Goal: Transaction & Acquisition: Book appointment/travel/reservation

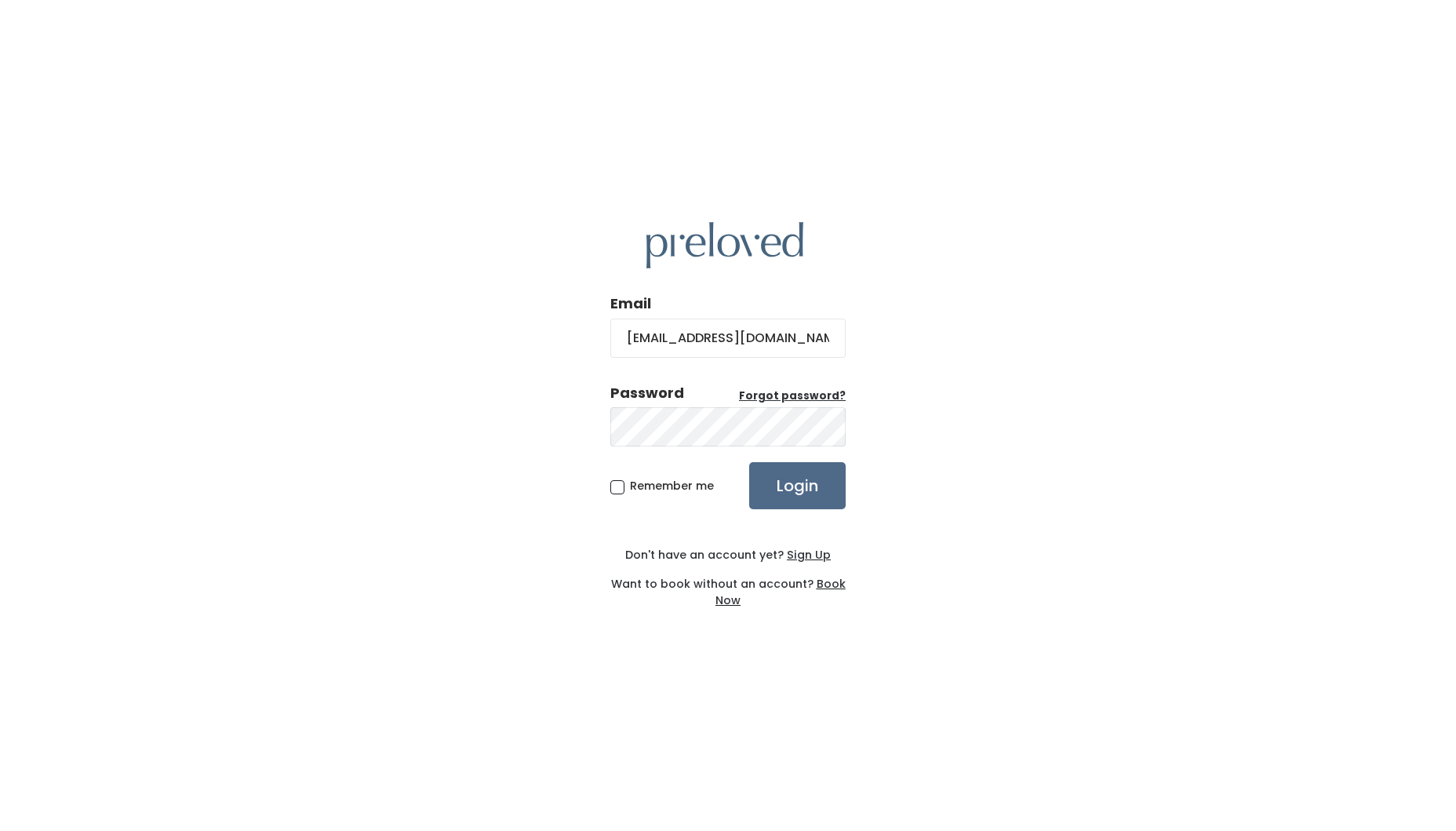
type input "[EMAIL_ADDRESS][DOMAIN_NAME]"
click at [761, 481] on input "Login" at bounding box center [797, 485] width 97 height 47
click at [803, 557] on u "Sign Up" at bounding box center [809, 555] width 44 height 16
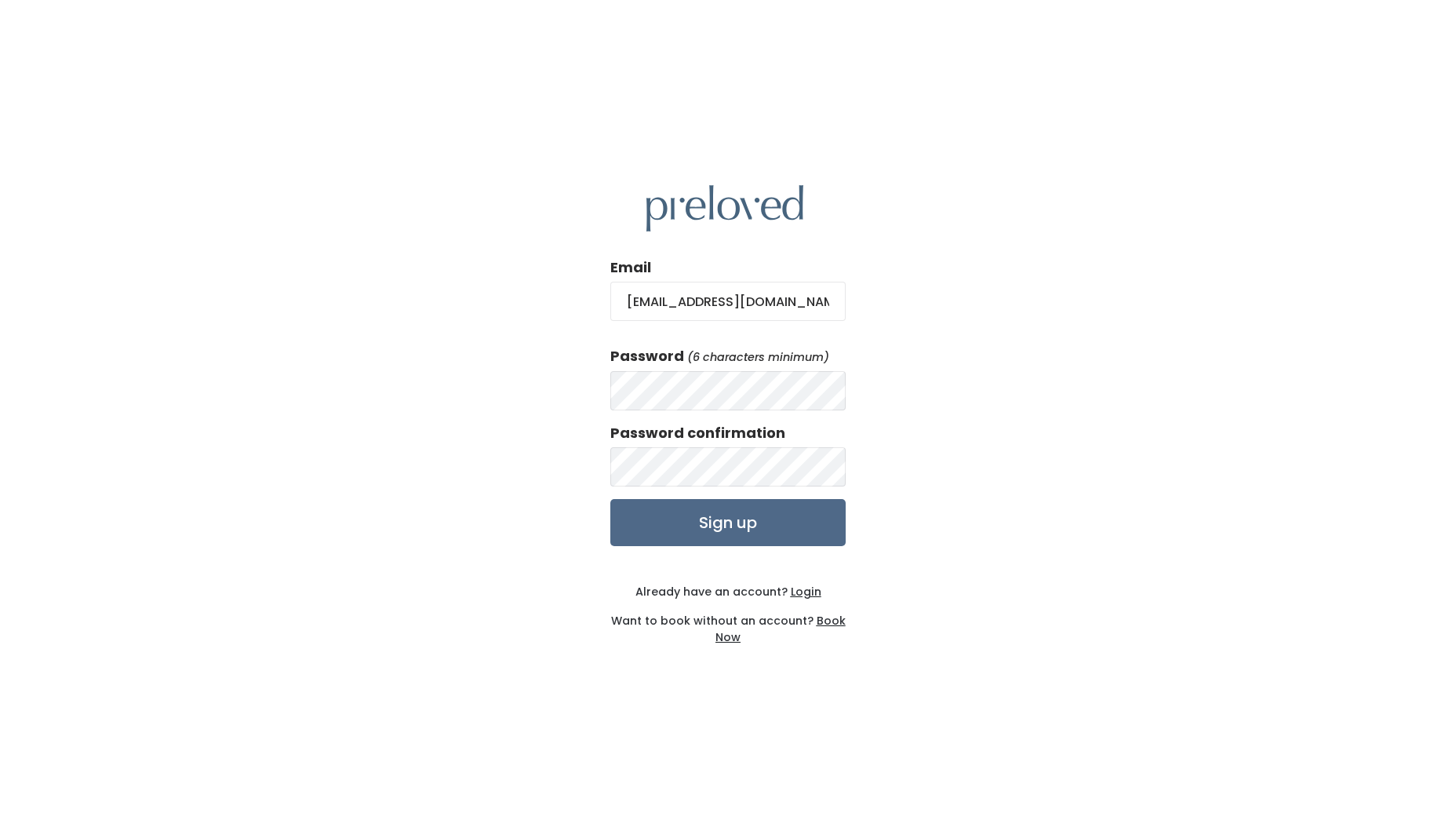
type input "arpatterson@me.com"
click at [1103, 294] on div "Email arpatterson@me.com Password (6 characters minimum) Password confirmation …" at bounding box center [728, 415] width 1456 height 831
click at [733, 529] on input "Sign up" at bounding box center [728, 522] width 235 height 47
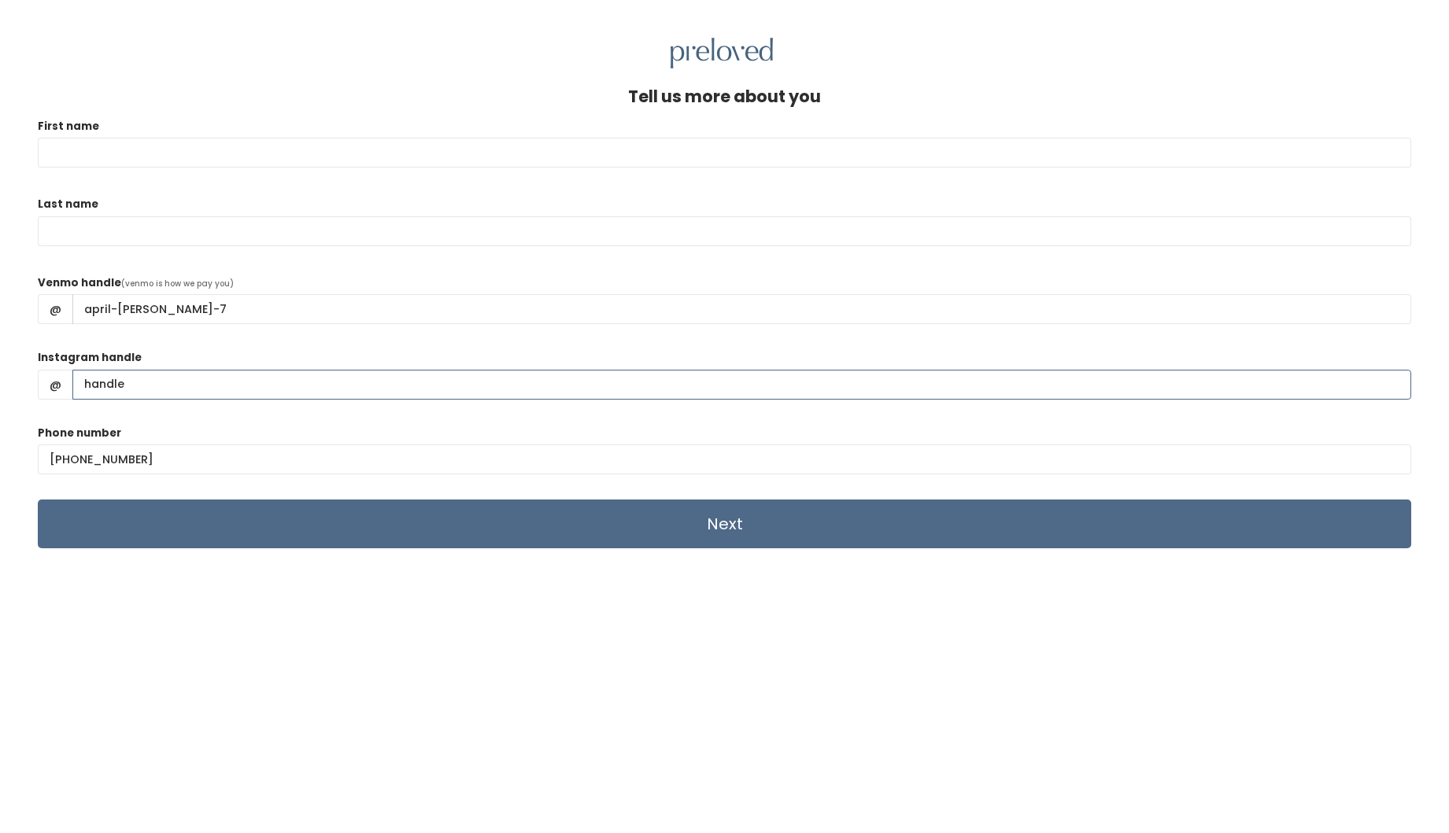
click at [164, 390] on input "Instagram handle" at bounding box center [741, 385] width 1338 height 30
click at [91, 142] on input "First name" at bounding box center [724, 153] width 1373 height 30
type input "April"
type input "Patterson"
click at [761, 534] on input "Next" at bounding box center [724, 524] width 1373 height 49
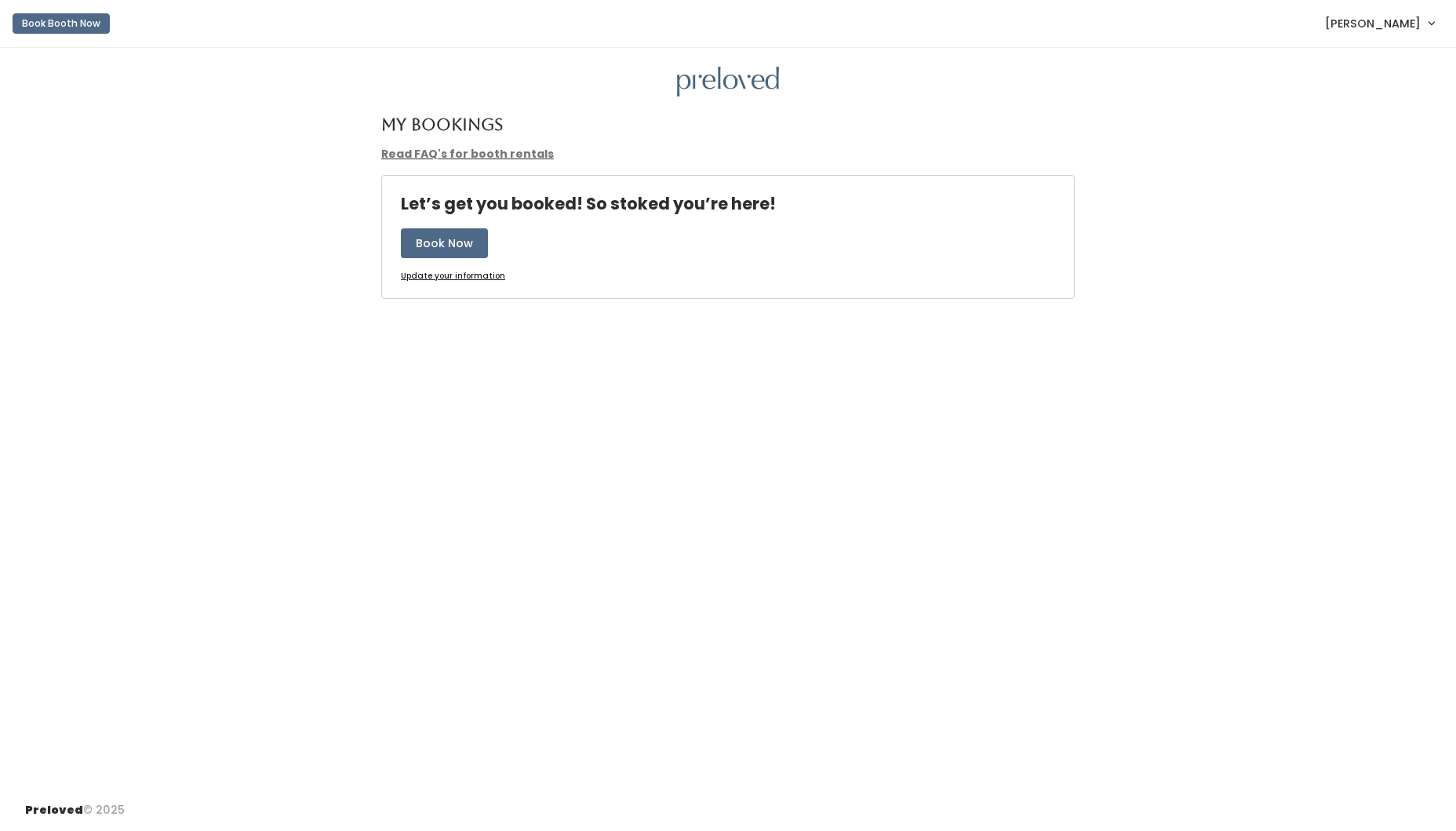
click at [1409, 9] on link "[PERSON_NAME]" at bounding box center [1379, 23] width 141 height 34
click at [35, 23] on button "Book Booth Now" at bounding box center [62, 23] width 98 height 20
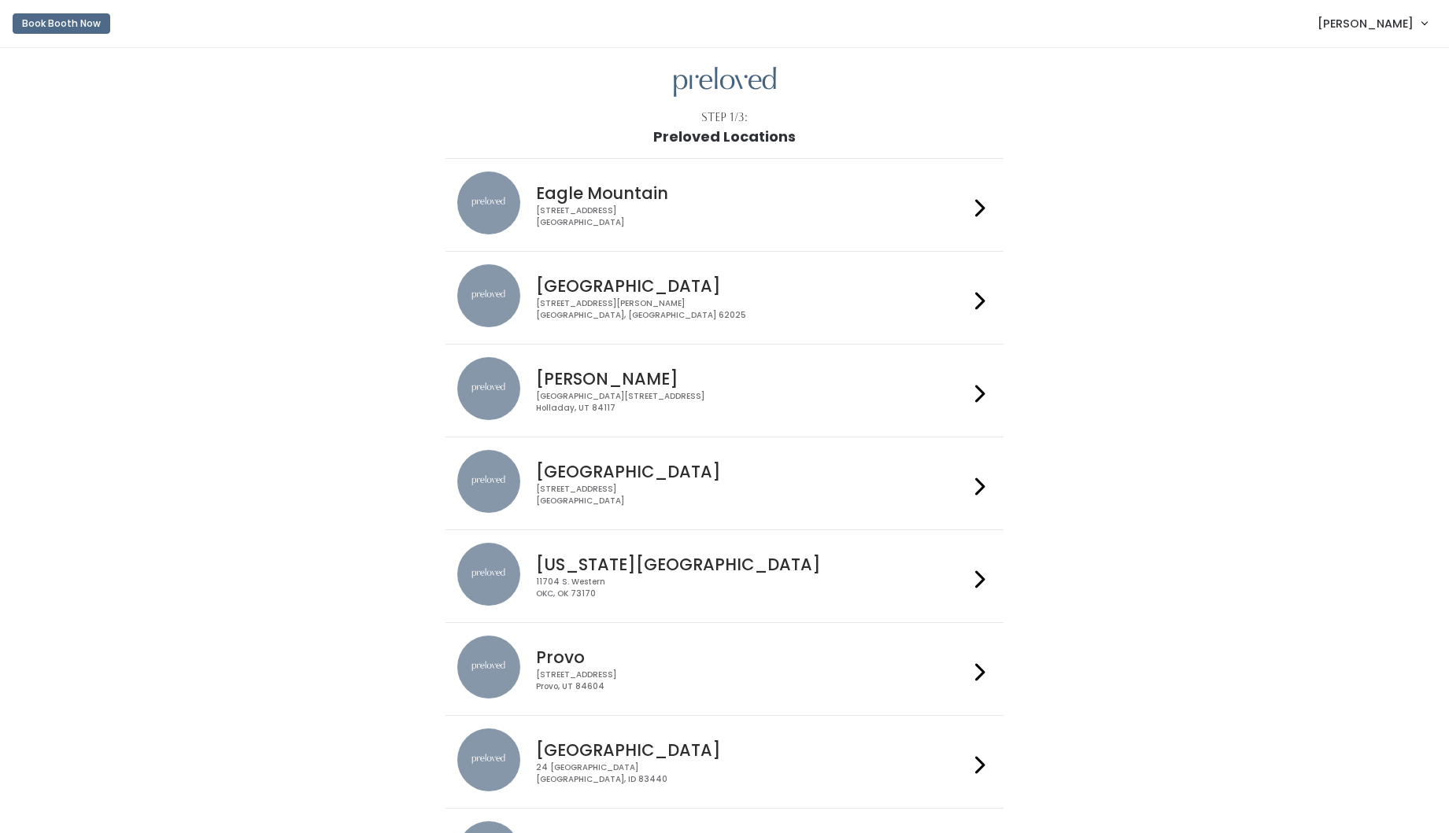
click at [604, 393] on div "[GEOGRAPHIC_DATA][STREET_ADDRESS]" at bounding box center [752, 402] width 433 height 23
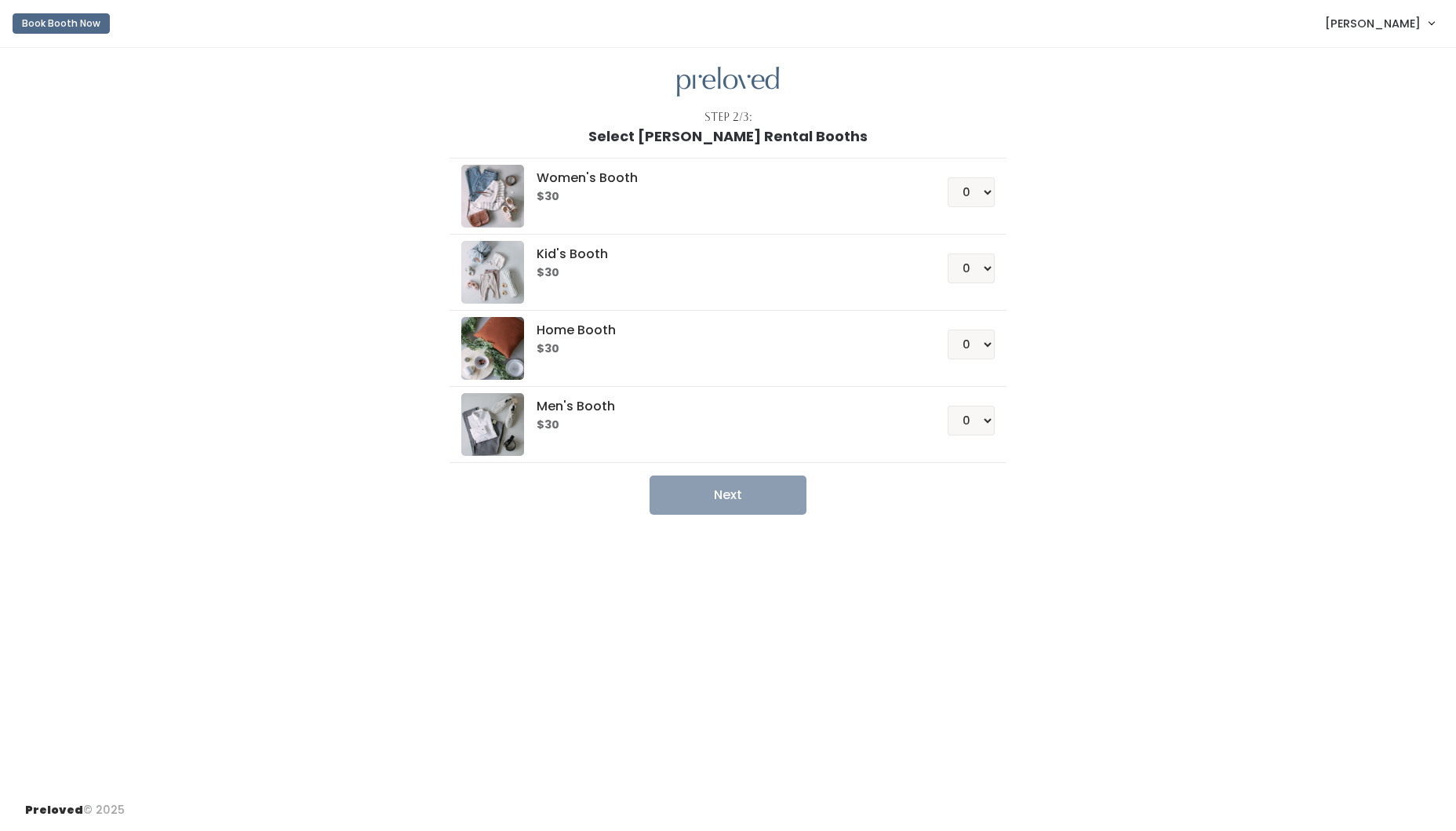
click at [1411, 25] on span "[PERSON_NAME]" at bounding box center [1373, 23] width 96 height 17
click at [1222, 114] on div "Step 2/3:" at bounding box center [728, 117] width 1406 height 17
click at [31, 26] on button "Book Booth Now" at bounding box center [62, 23] width 98 height 20
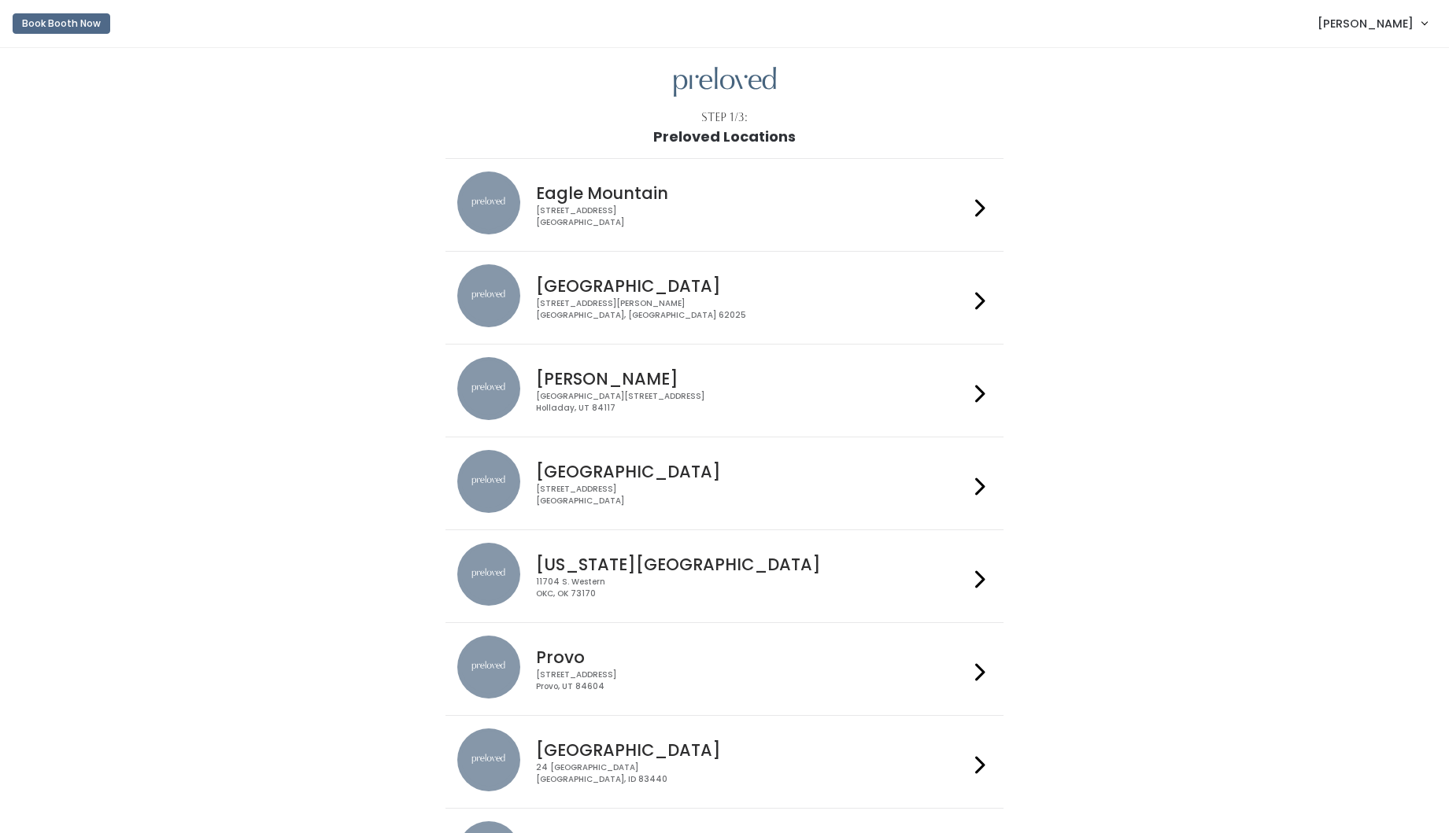
click at [644, 404] on div "[GEOGRAPHIC_DATA][STREET_ADDRESS]" at bounding box center [752, 402] width 433 height 23
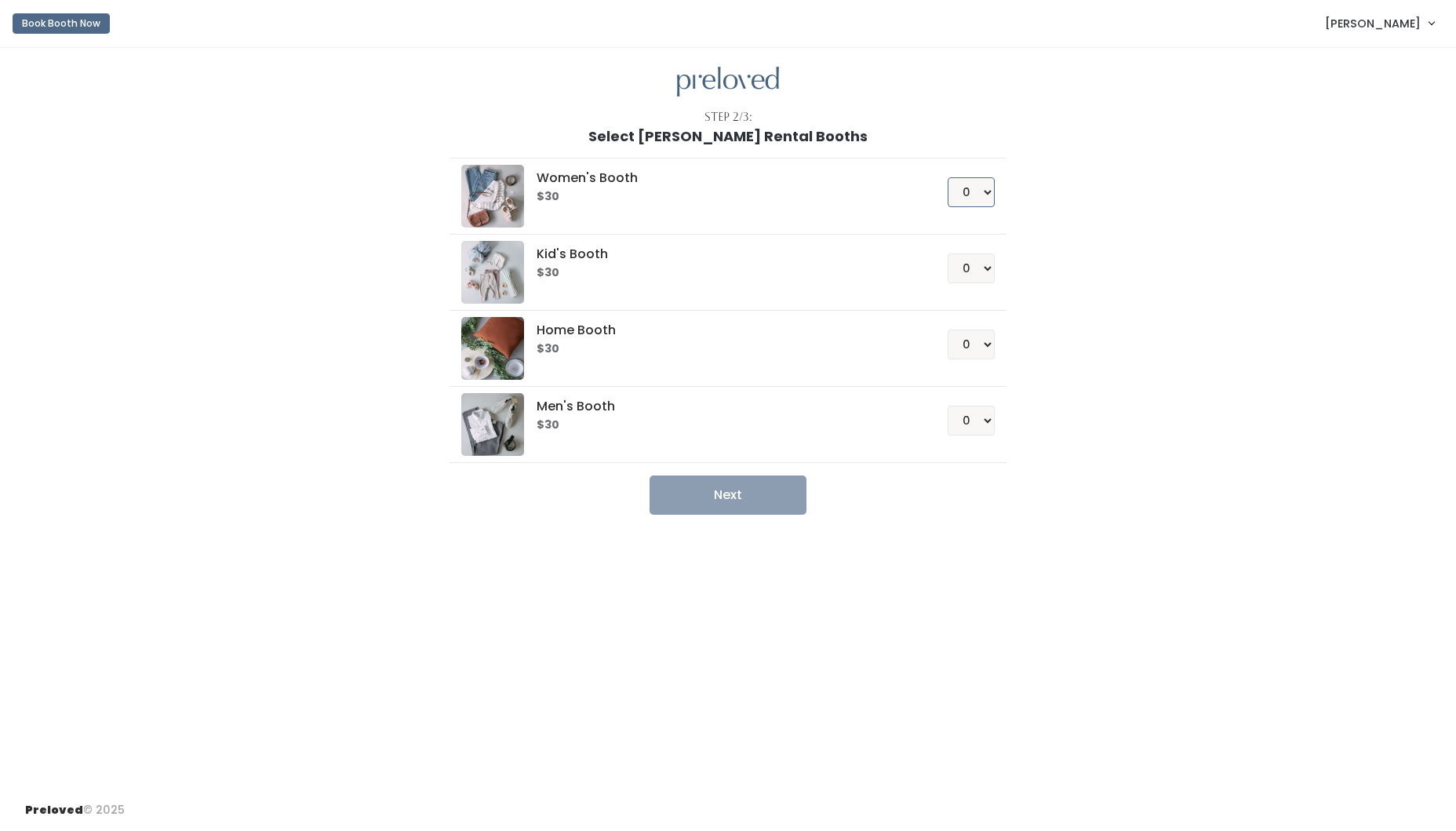
click at [990, 186] on select "0 1 2 3 4" at bounding box center [970, 193] width 47 height 30
select select "1"
click at [947, 178] on select "0 1 2 3 4" at bounding box center [970, 193] width 47 height 30
click at [747, 493] on button "Next" at bounding box center [727, 495] width 157 height 39
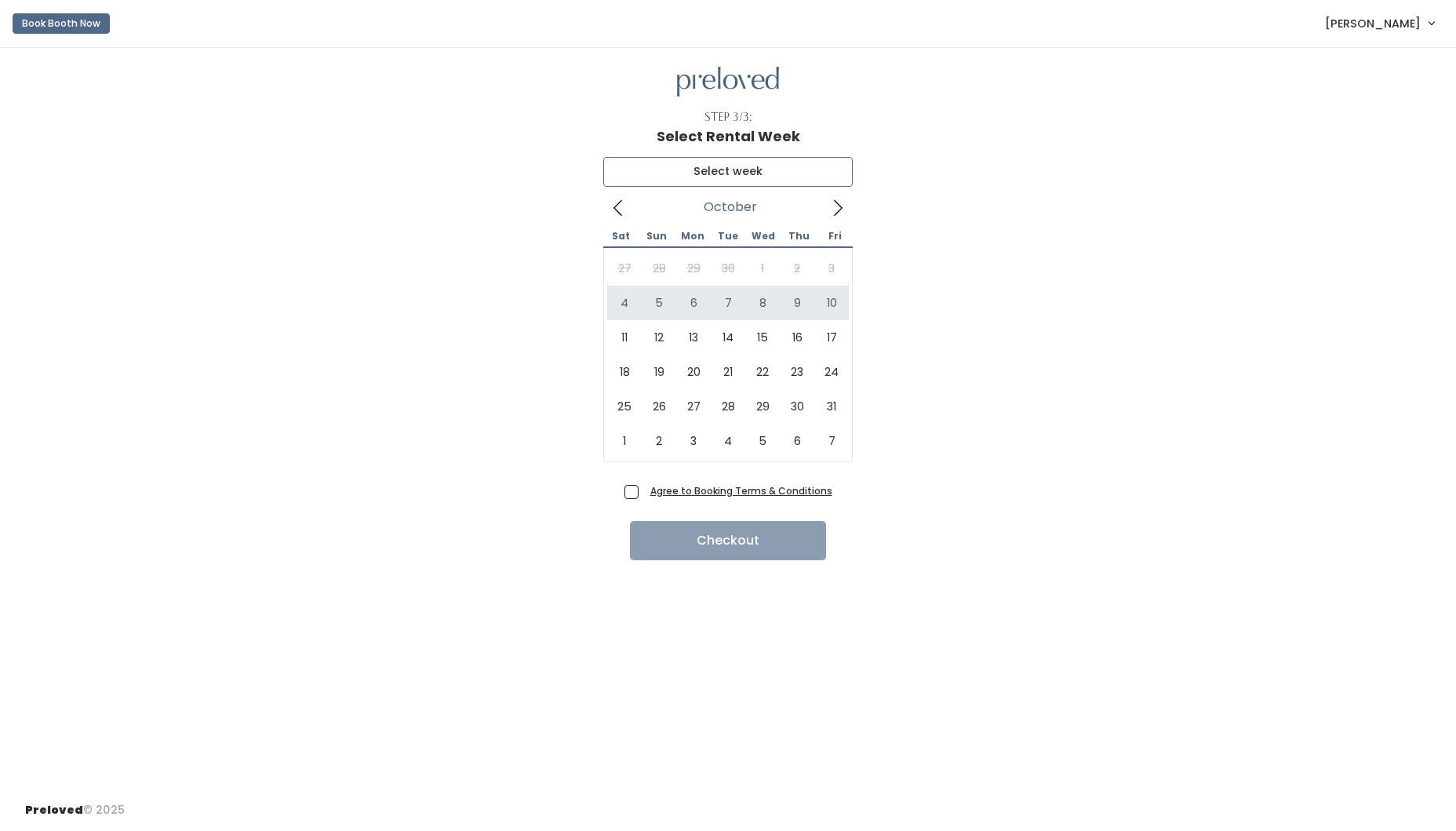
type input "[DATE] to [DATE]"
click at [644, 488] on span "Agree to Booking Terms & Conditions" at bounding box center [738, 491] width 188 height 16
click at [644, 488] on input "Agree to Booking Terms & Conditions" at bounding box center [649, 488] width 10 height 10
checkbox input "true"
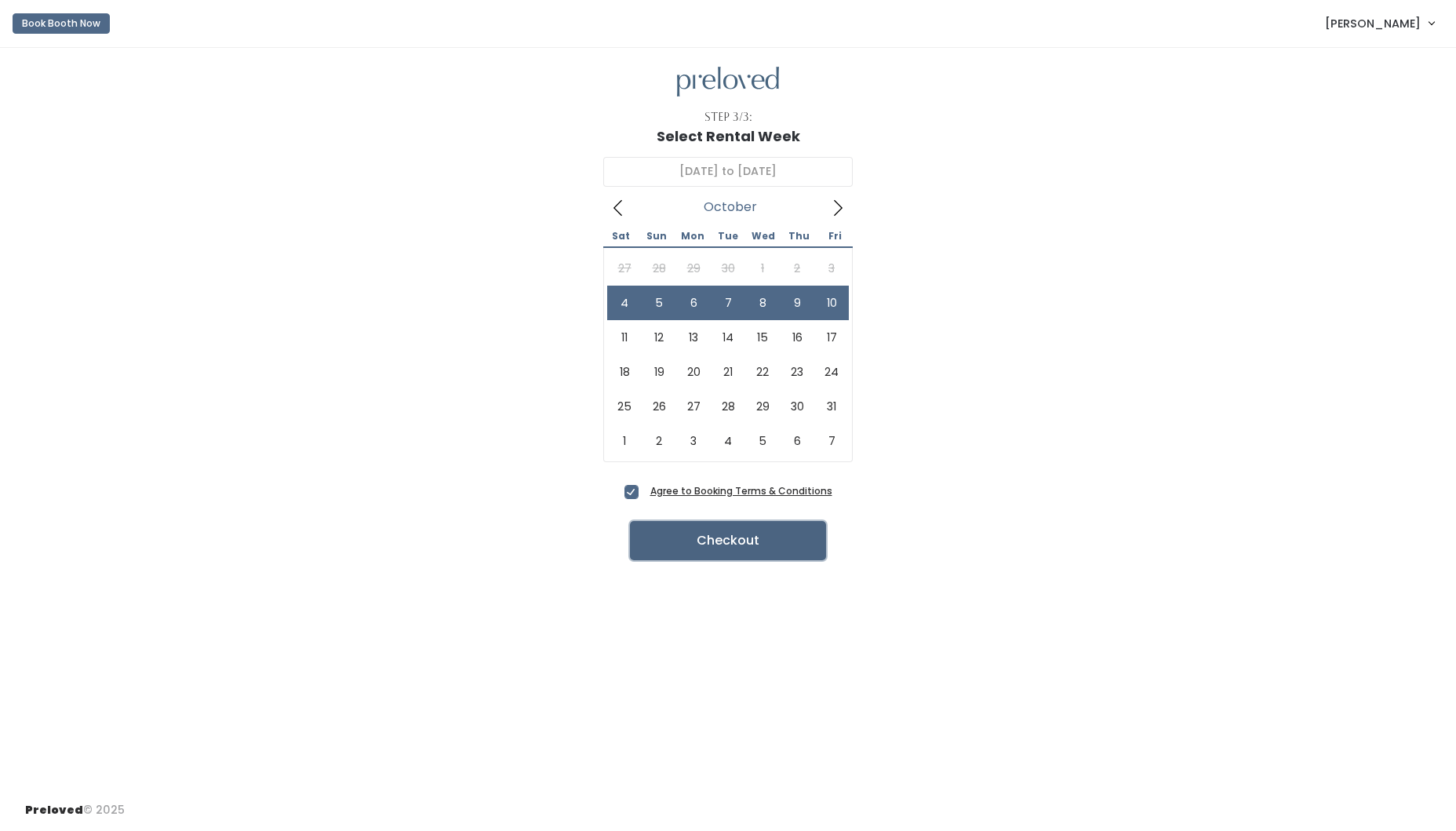
click at [788, 537] on button "Checkout" at bounding box center [728, 540] width 196 height 39
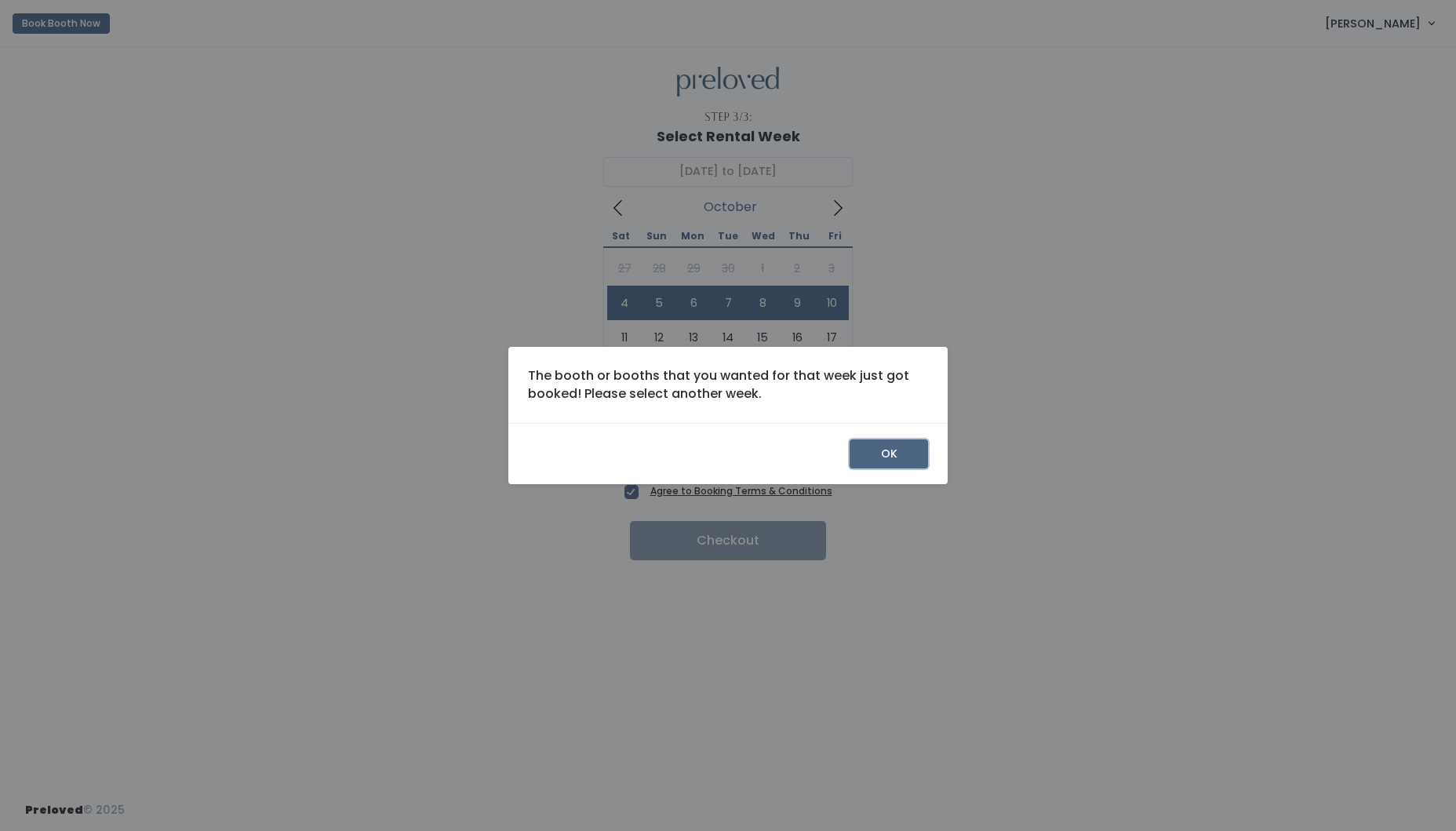
click at [880, 461] on button "OK" at bounding box center [889, 455] width 79 height 30
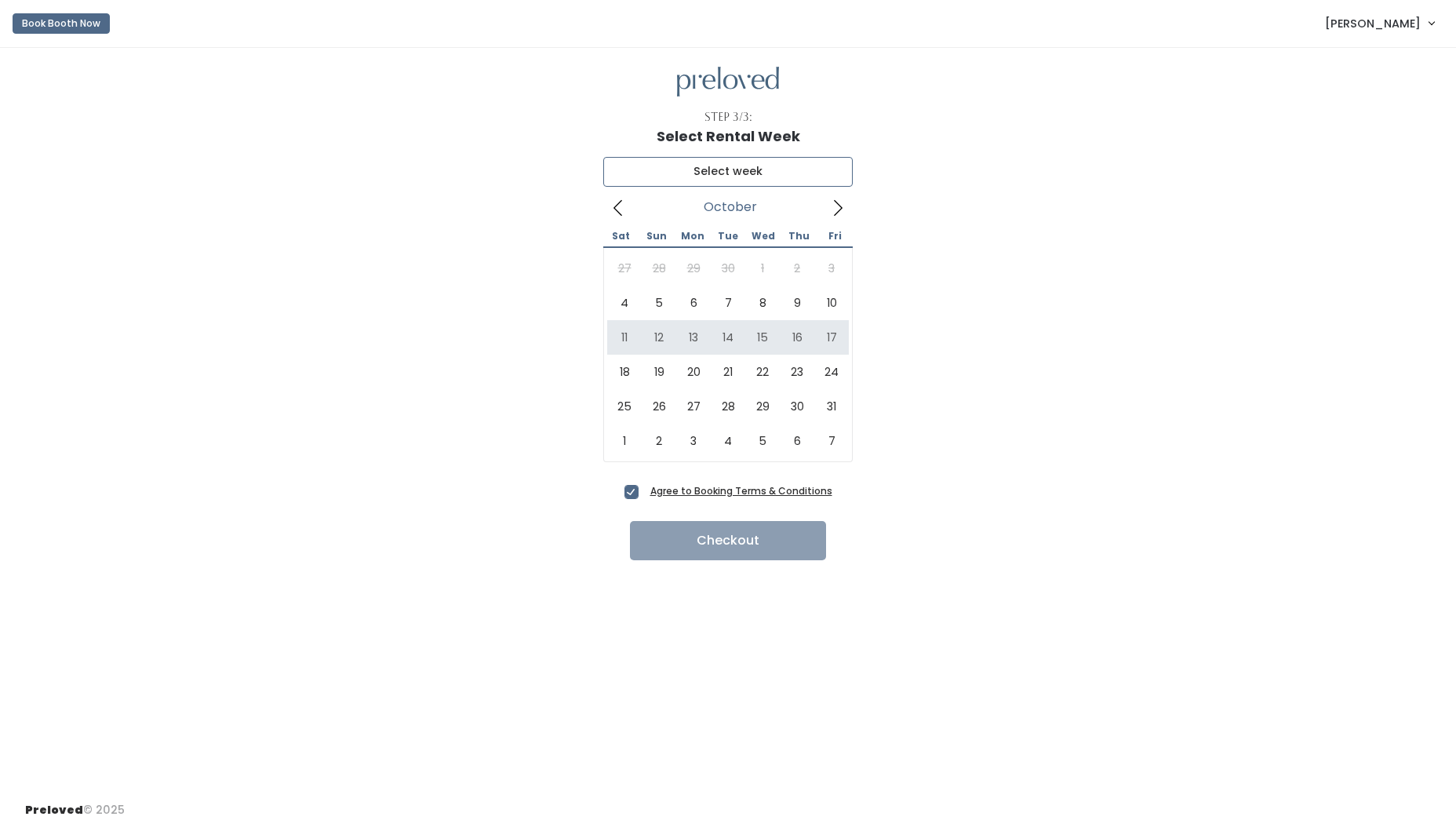
type input "[DATE] to [DATE]"
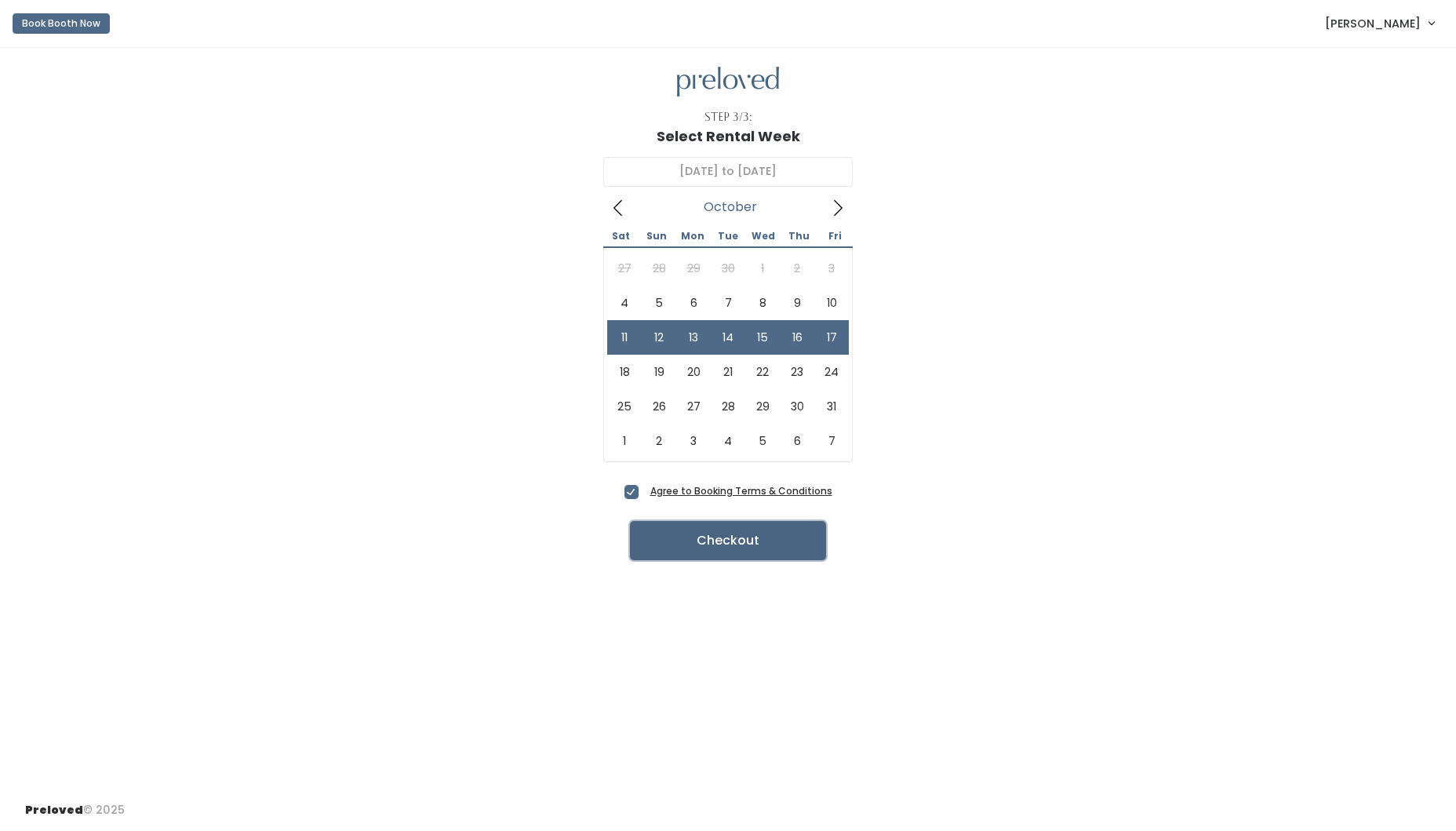
click at [701, 547] on button "Checkout" at bounding box center [728, 540] width 196 height 39
